Goal: Information Seeking & Learning: Learn about a topic

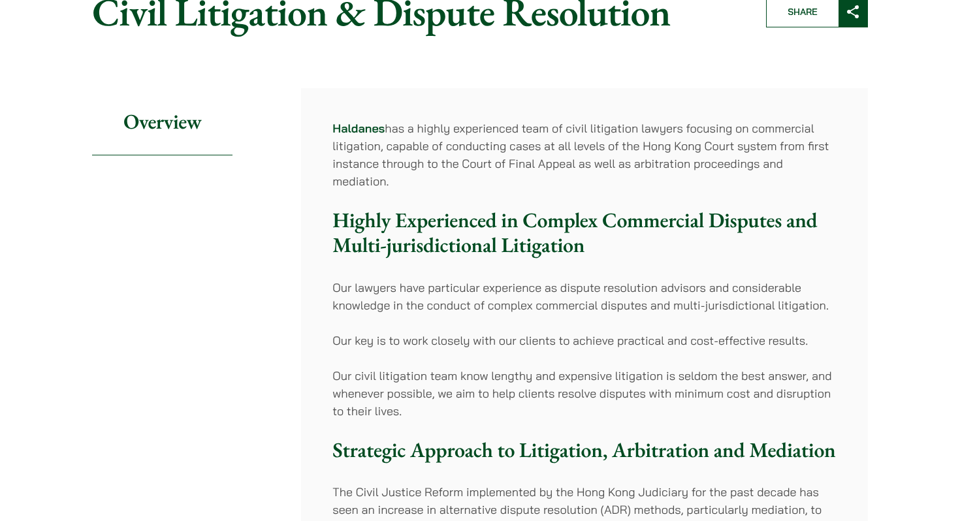
scroll to position [146, 0]
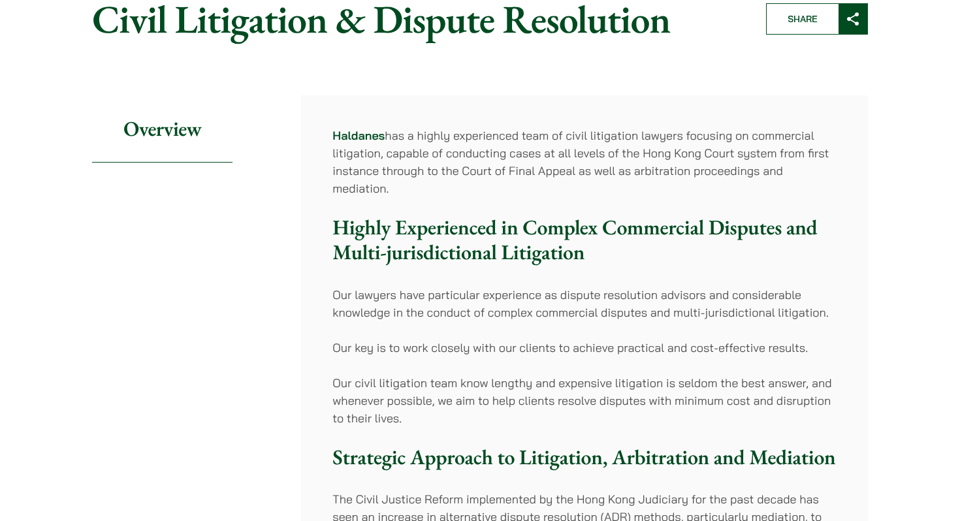
drag, startPoint x: 417, startPoint y: 189, endPoint x: 318, endPoint y: 125, distance: 118.1
drag, startPoint x: 320, startPoint y: 129, endPoint x: 440, endPoint y: 190, distance: 134.4
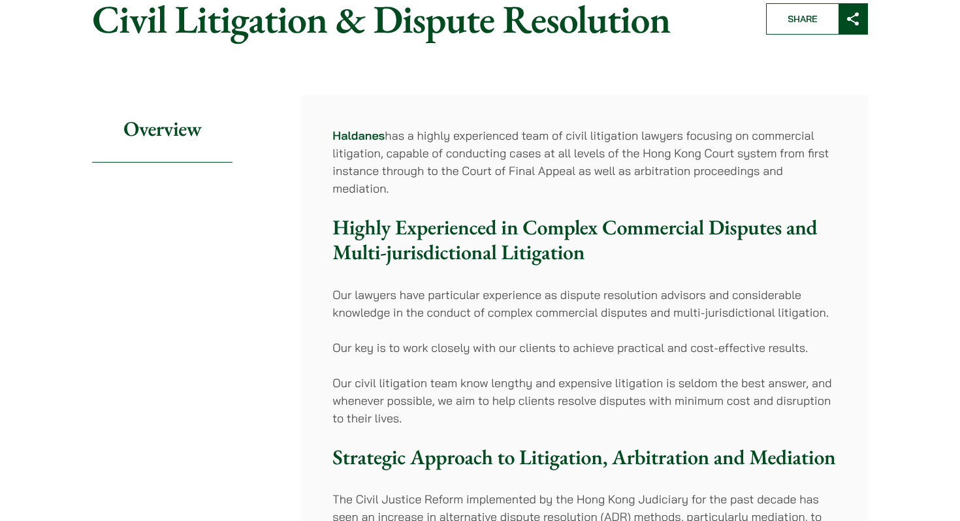
click at [440, 190] on p "[PERSON_NAME] has a highly experienced team of civil litigation lawyers focusin…" at bounding box center [584, 162] width 504 height 71
drag, startPoint x: 447, startPoint y: 190, endPoint x: 329, endPoint y: 133, distance: 131.2
click at [432, 217] on h3 "Highly Experienced in Complex Commercial Disputes and Multi-jurisdictional Liti…" at bounding box center [584, 240] width 504 height 50
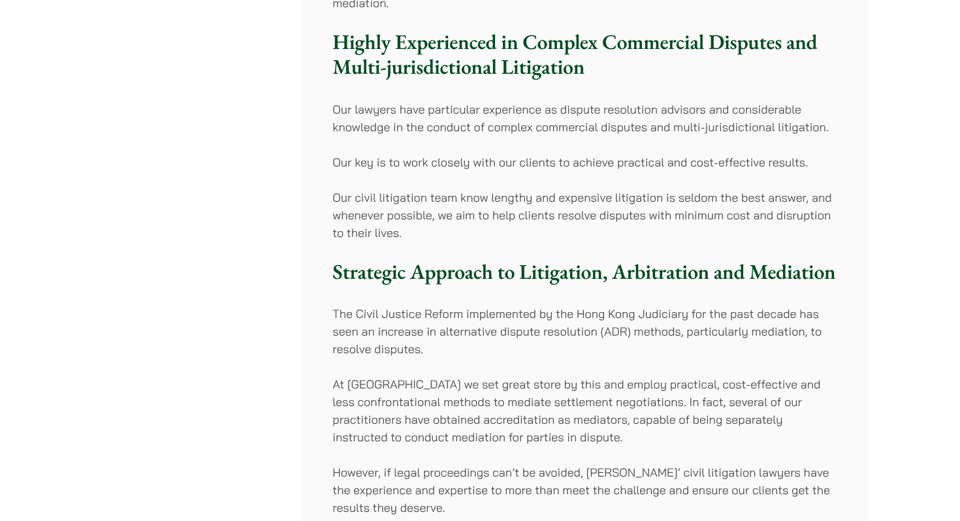
scroll to position [334, 0]
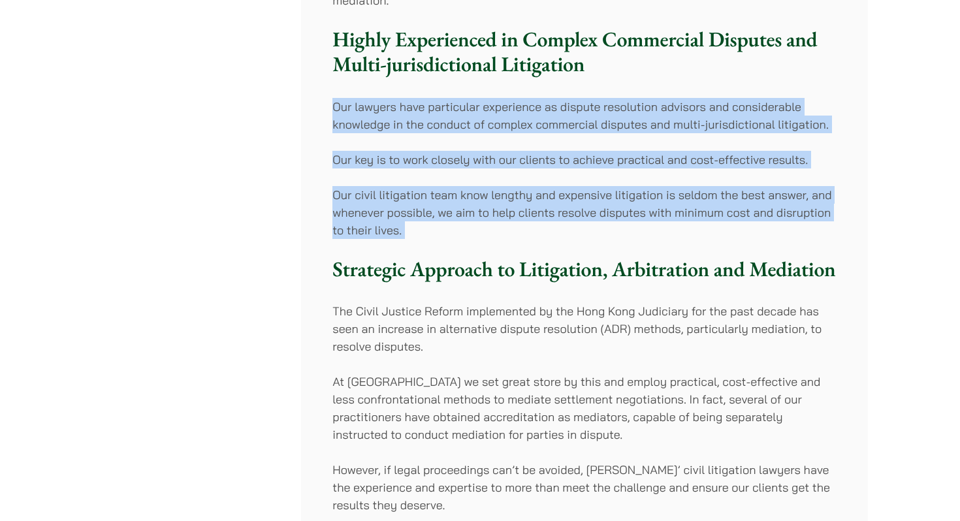
drag, startPoint x: 330, startPoint y: 106, endPoint x: 427, endPoint y: 240, distance: 165.1
click at [427, 240] on div "[PERSON_NAME] has a highly experienced team of civil litigation lawyers focusin…" at bounding box center [584, 402] width 567 height 991
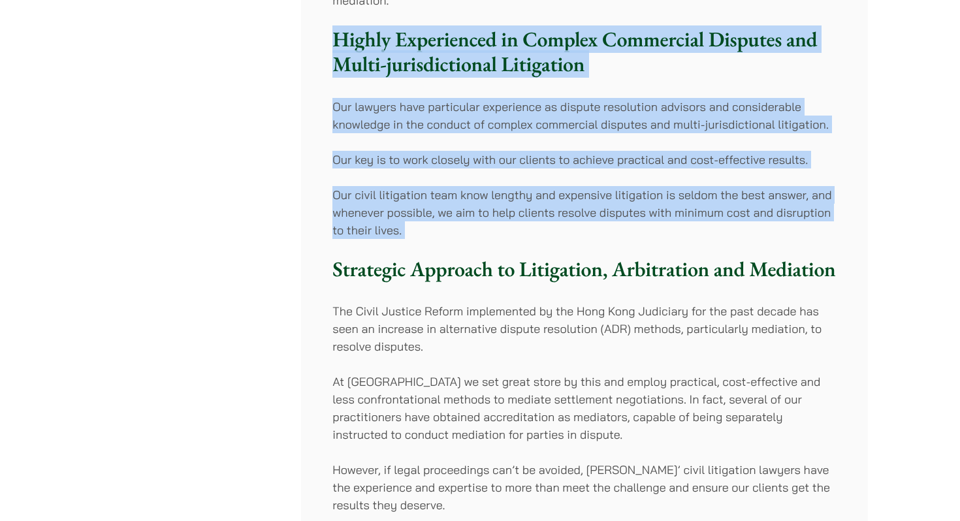
drag, startPoint x: 435, startPoint y: 240, endPoint x: 306, endPoint y: 32, distance: 244.7
click at [306, 32] on div "[PERSON_NAME] has a highly experienced team of civil litigation lawyers focusin…" at bounding box center [584, 402] width 567 height 991
drag, startPoint x: 308, startPoint y: 34, endPoint x: 437, endPoint y: 239, distance: 242.5
click at [437, 239] on div "[PERSON_NAME] has a highly experienced team of civil litigation lawyers focusin…" at bounding box center [584, 402] width 567 height 991
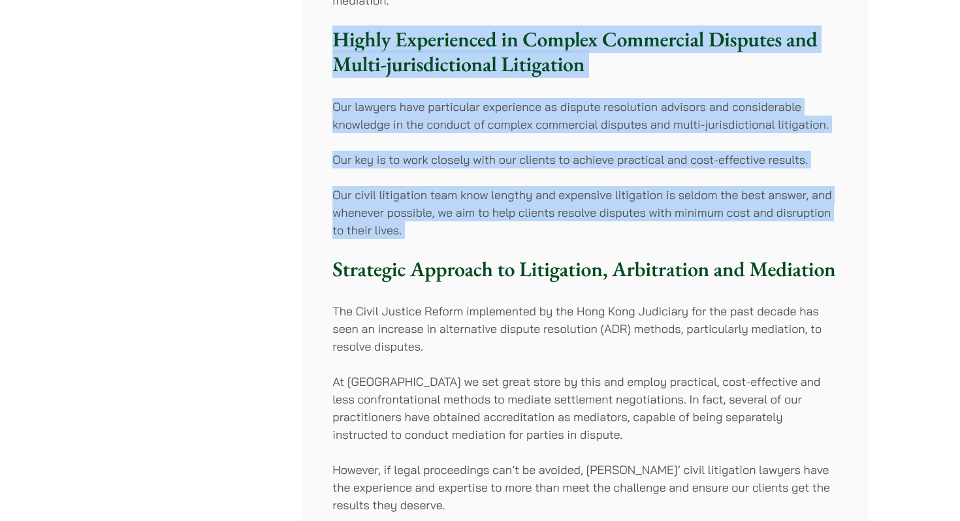
click at [437, 239] on div "[PERSON_NAME] has a highly experienced team of civil litigation lawyers focusin…" at bounding box center [584, 402] width 567 height 991
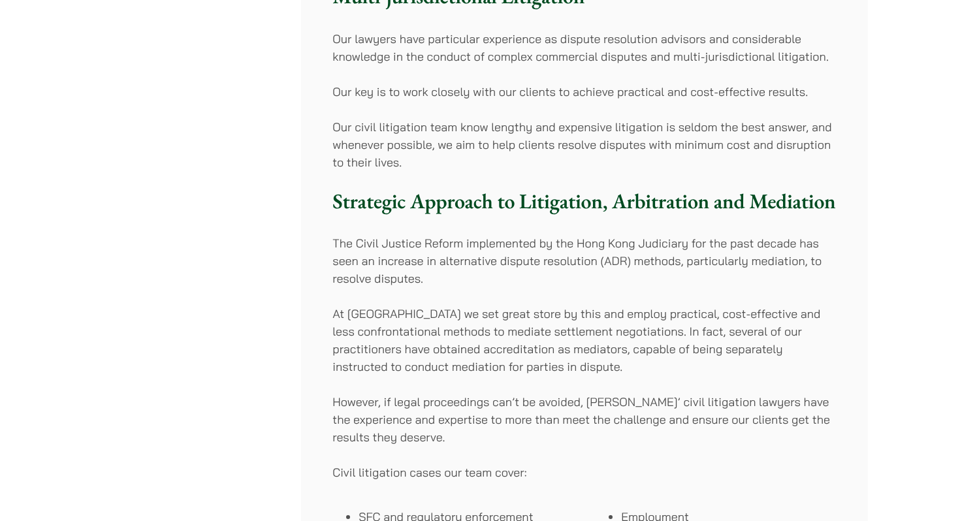
scroll to position [474, 0]
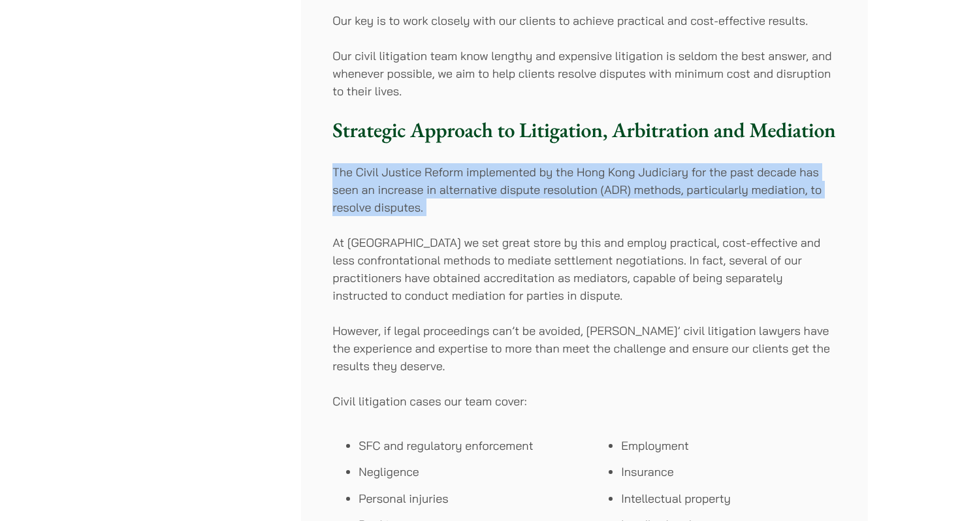
drag, startPoint x: 443, startPoint y: 219, endPoint x: 310, endPoint y: 169, distance: 142.4
click at [310, 169] on div "[PERSON_NAME] has a highly experienced team of civil litigation lawyers focusin…" at bounding box center [584, 263] width 567 height 991
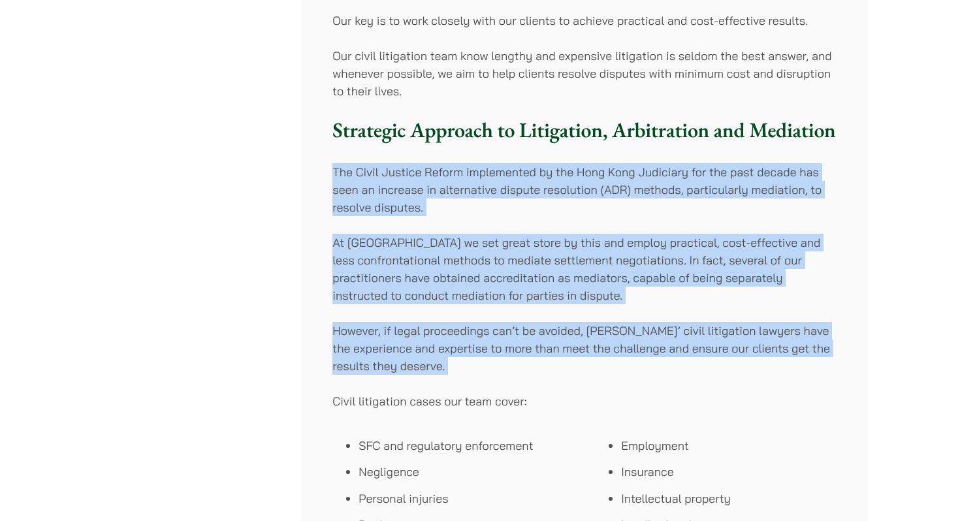
drag, startPoint x: 321, startPoint y: 169, endPoint x: 485, endPoint y: 391, distance: 275.6
click at [485, 391] on div "[PERSON_NAME] has a highly experienced team of civil litigation lawyers focusin…" at bounding box center [584, 263] width 567 height 991
drag, startPoint x: 492, startPoint y: 376, endPoint x: 321, endPoint y: 152, distance: 282.3
click at [321, 152] on div "[PERSON_NAME] has a highly experienced team of civil litigation lawyers focusin…" at bounding box center [584, 263] width 567 height 991
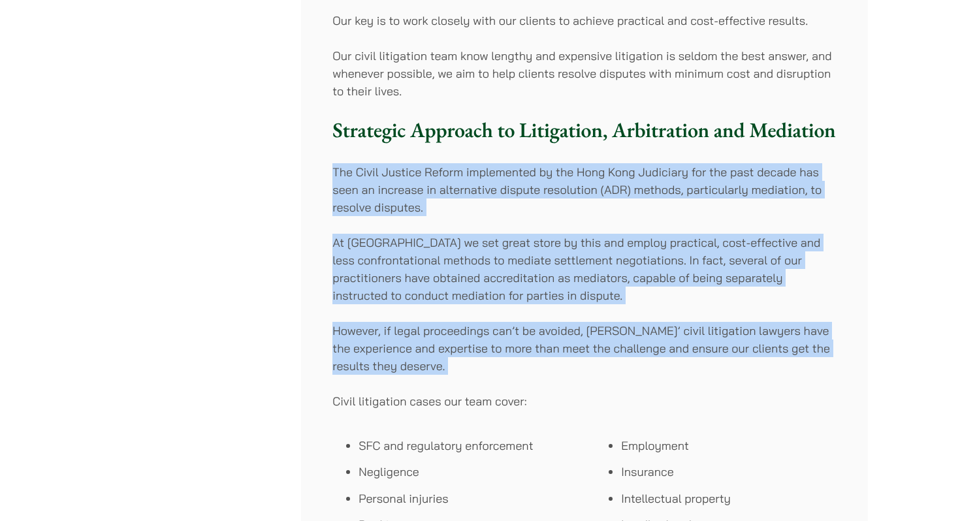
click at [321, 152] on div "[PERSON_NAME] has a highly experienced team of civil litigation lawyers focusin…" at bounding box center [584, 263] width 567 height 991
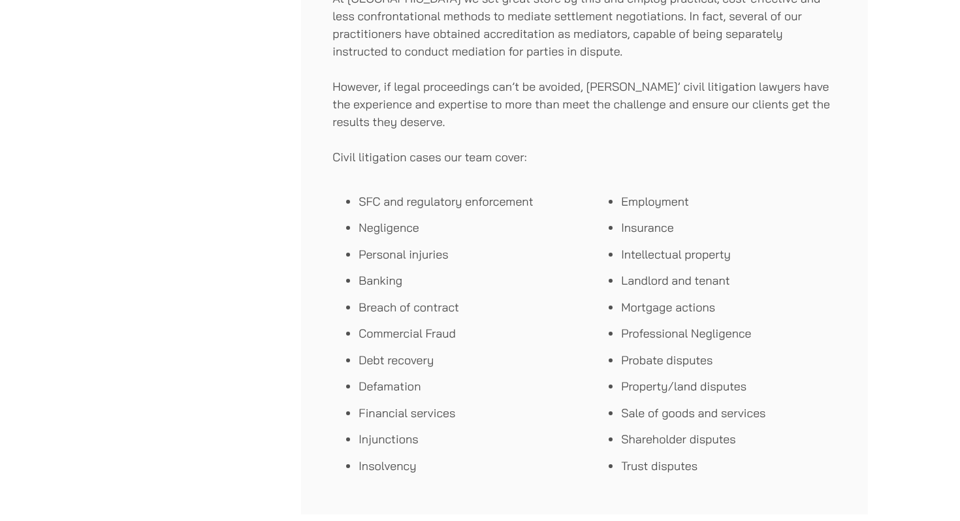
scroll to position [731, 0]
